Goal: Find specific page/section: Find specific page/section

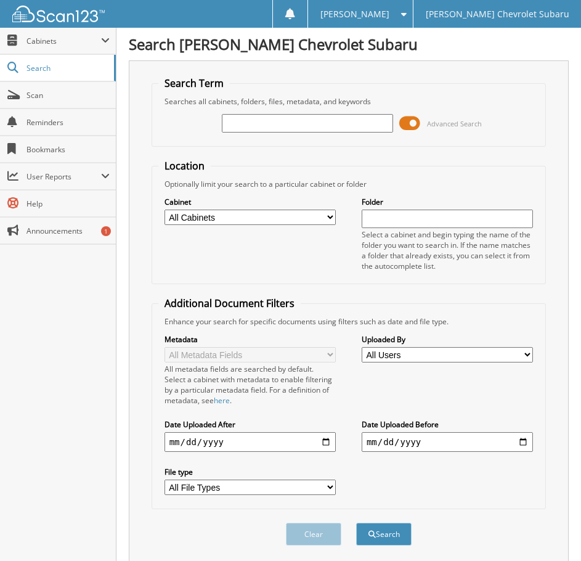
click at [303, 118] on input "text" at bounding box center [307, 123] width 171 height 18
type input "[US_VEHICLE_IDENTIFICATION_NUMBER]"
click at [356, 523] on button "Search" at bounding box center [383, 534] width 55 height 23
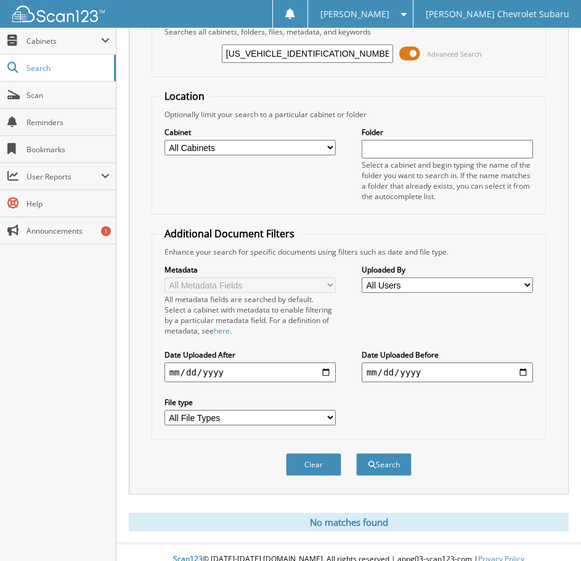
scroll to position [84, 0]
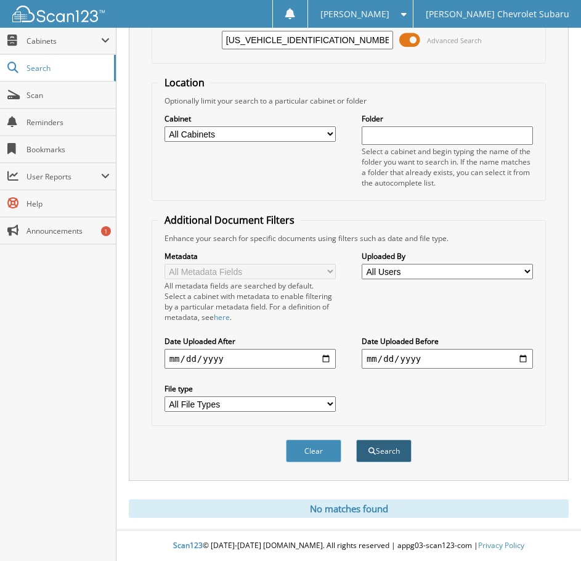
click at [383, 447] on button "Search" at bounding box center [383, 451] width 55 height 23
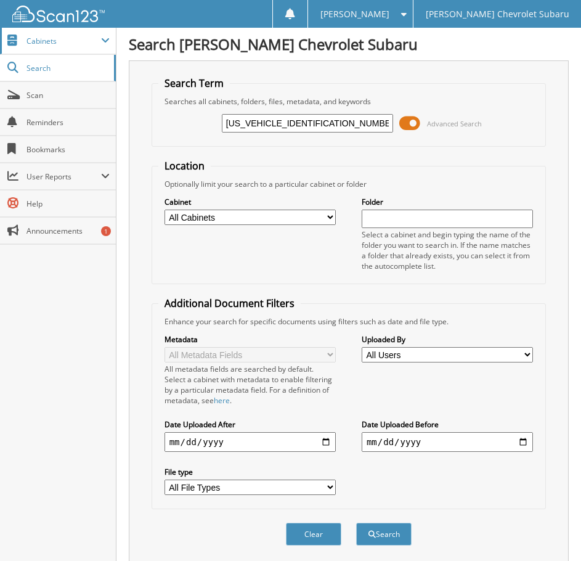
click at [43, 38] on span "Cabinets" at bounding box center [64, 41] width 75 height 10
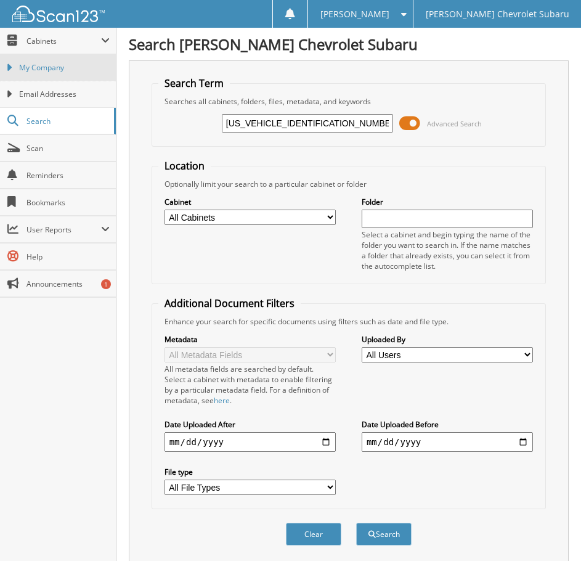
click at [27, 65] on span "My Company" at bounding box center [64, 67] width 91 height 11
